Goal: Task Accomplishment & Management: Manage account settings

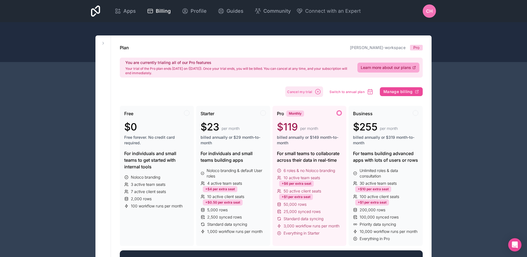
click at [304, 94] on button "Cancel my trial" at bounding box center [304, 91] width 38 height 11
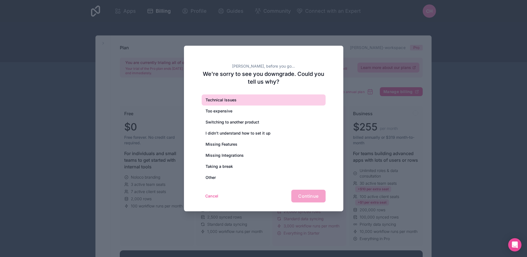
click at [246, 100] on div "Technical Issues" at bounding box center [264, 99] width 124 height 11
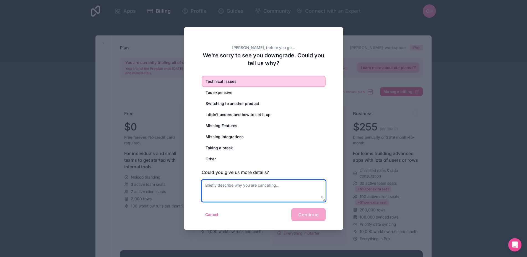
click at [256, 183] on textarea at bounding box center [264, 191] width 124 height 22
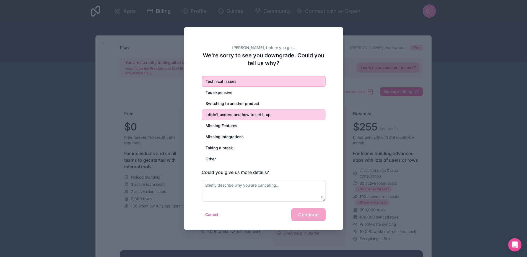
click at [239, 112] on div "I didn’t understand how to set it up" at bounding box center [264, 114] width 124 height 11
click at [233, 85] on div "Technical Issues" at bounding box center [264, 81] width 124 height 11
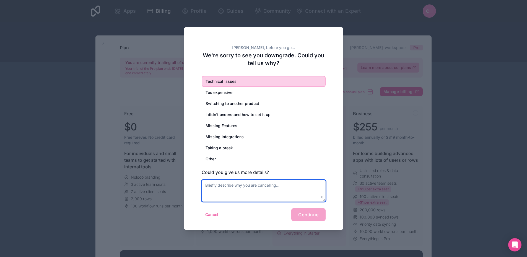
click at [231, 182] on textarea at bounding box center [264, 191] width 124 height 22
type textarea "t"
type textarea "did not catch on quickly"
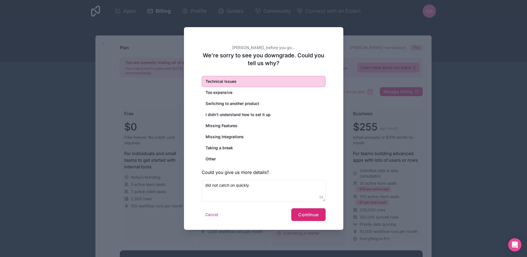
click at [305, 211] on button "Continue" at bounding box center [308, 214] width 34 height 13
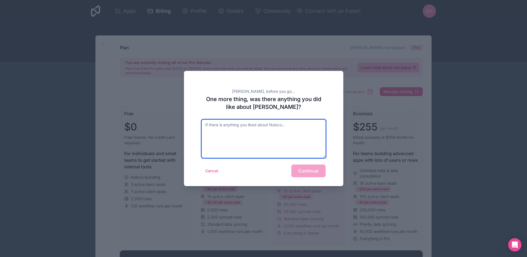
click at [257, 144] on textarea at bounding box center [264, 139] width 124 height 38
type textarea "cvbcxvb"
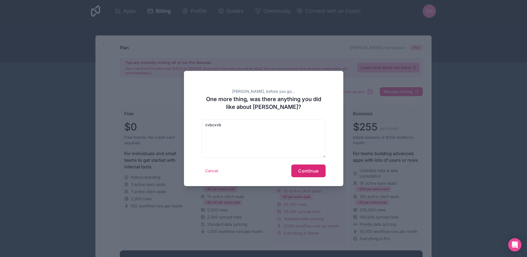
click at [318, 175] on button "Continue" at bounding box center [308, 170] width 34 height 13
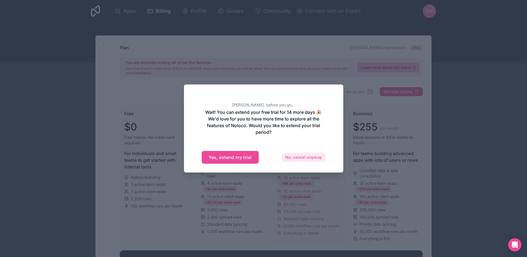
click at [297, 158] on button "No, cancel anyway" at bounding box center [304, 157] width 44 height 9
